Goal: Ask a question

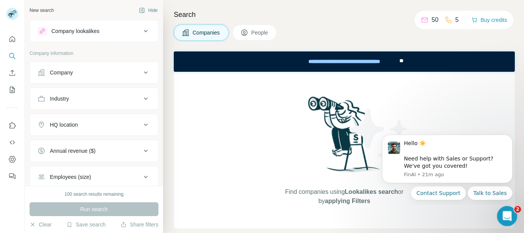
click at [504, 217] on icon "Open Intercom Messenger" at bounding box center [506, 215] width 13 height 13
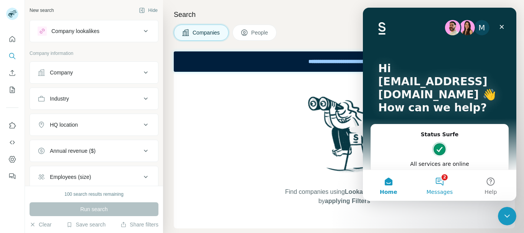
click at [438, 181] on button "2 Messages" at bounding box center [439, 185] width 51 height 31
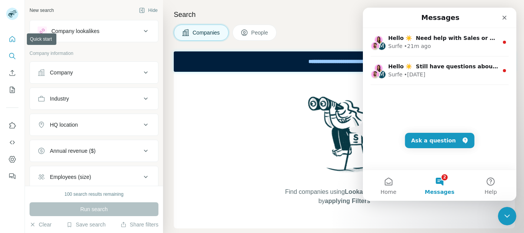
click at [7, 40] on button "Quick start" at bounding box center [12, 39] width 12 height 14
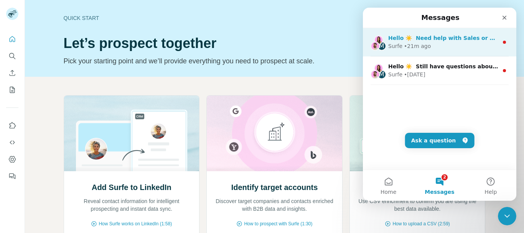
click at [452, 45] on div "Surfe • 21m ago" at bounding box center [443, 46] width 110 height 8
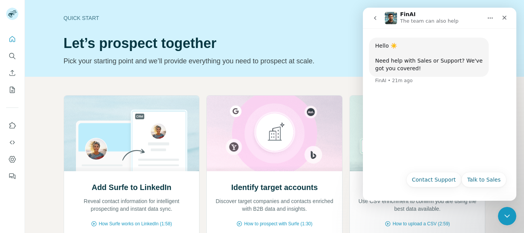
click at [373, 18] on icon "go back" at bounding box center [375, 18] width 6 height 6
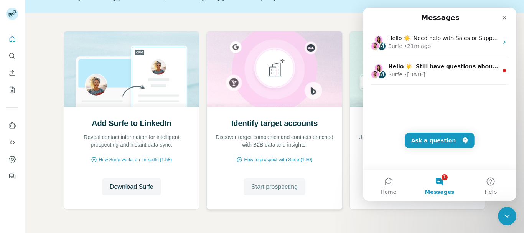
scroll to position [90, 0]
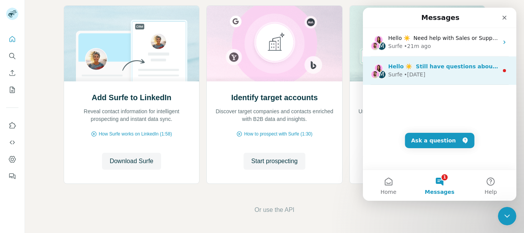
click at [409, 72] on div "• [DATE]" at bounding box center [414, 75] width 21 height 8
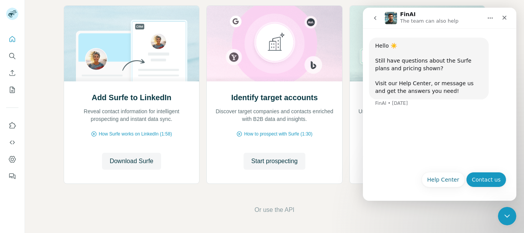
click at [494, 183] on button "Contact us" at bounding box center [486, 179] width 40 height 15
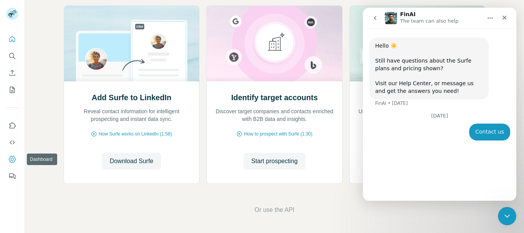
click at [11, 163] on button "Dashboard" at bounding box center [12, 159] width 12 height 14
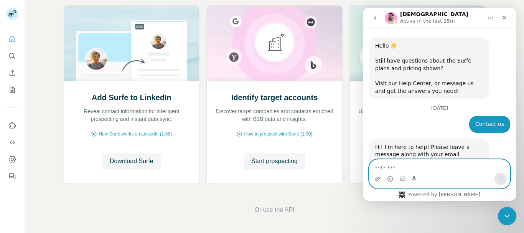
scroll to position [98, 0]
